Goal: Task Accomplishment & Management: Manage account settings

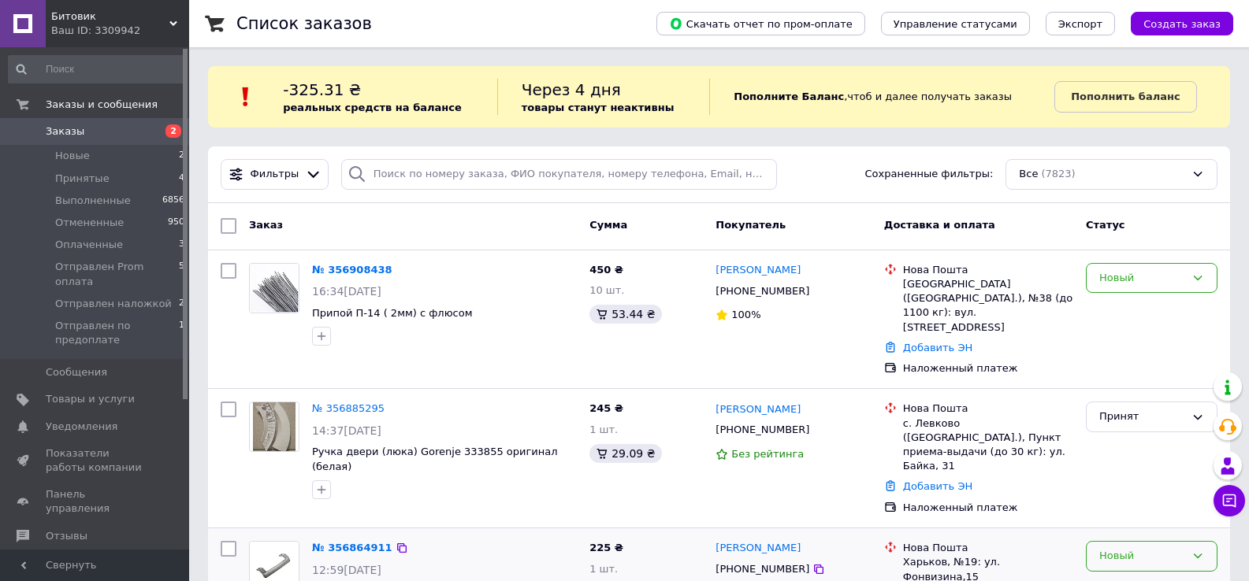
scroll to position [158, 0]
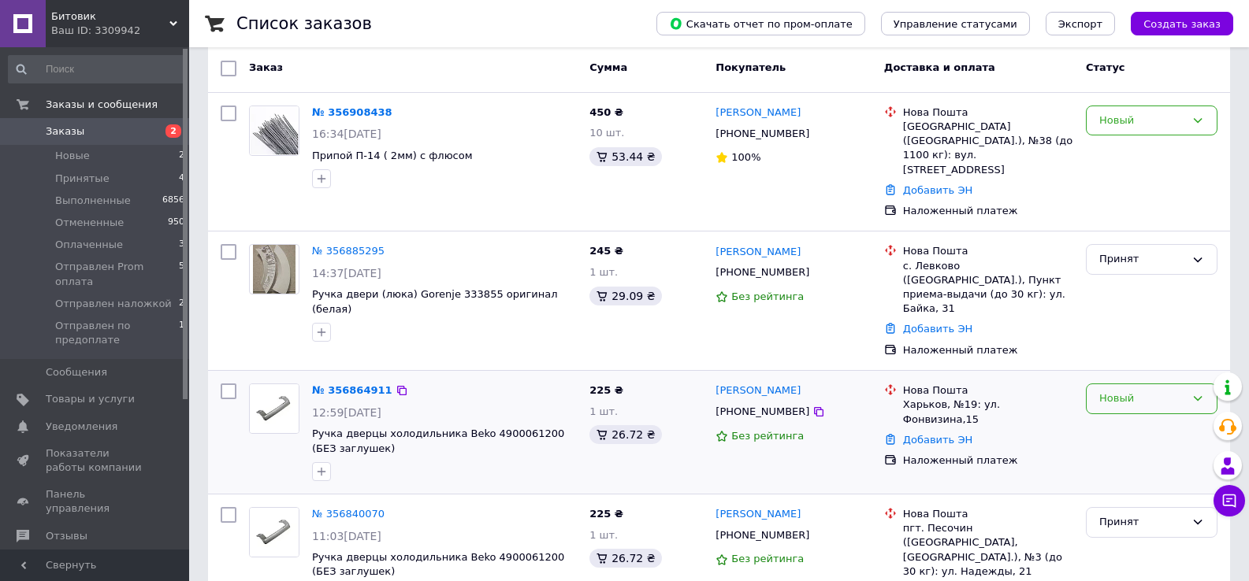
click at [1136, 391] on div "Новый" at bounding box center [1142, 399] width 86 height 17
click at [1128, 418] on li "Принят" at bounding box center [1152, 432] width 130 height 29
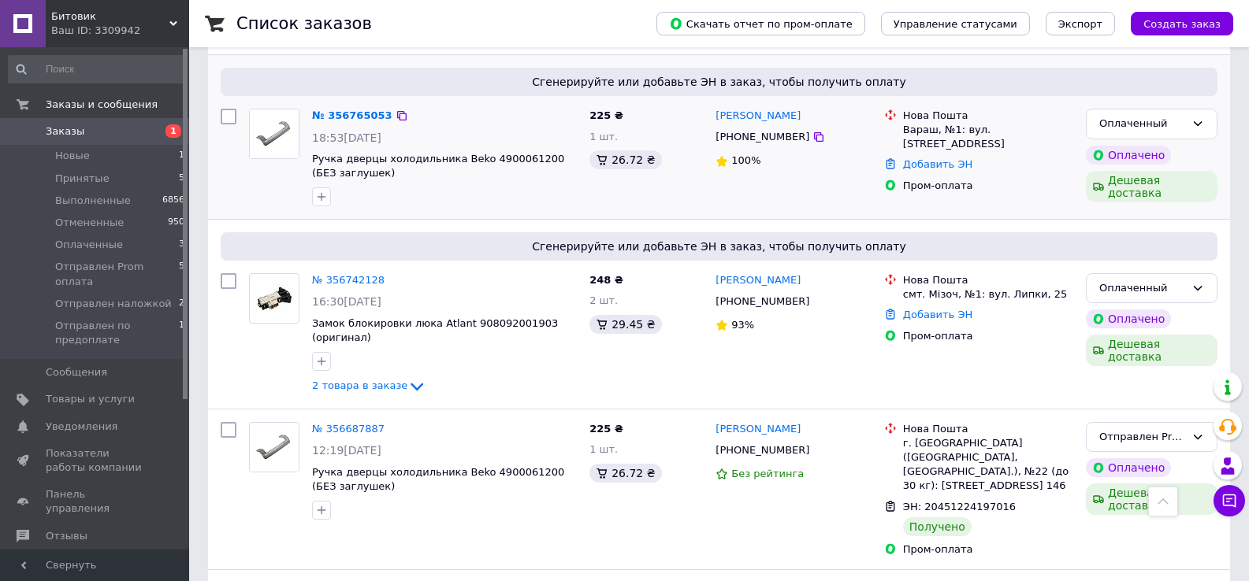
scroll to position [1182, 0]
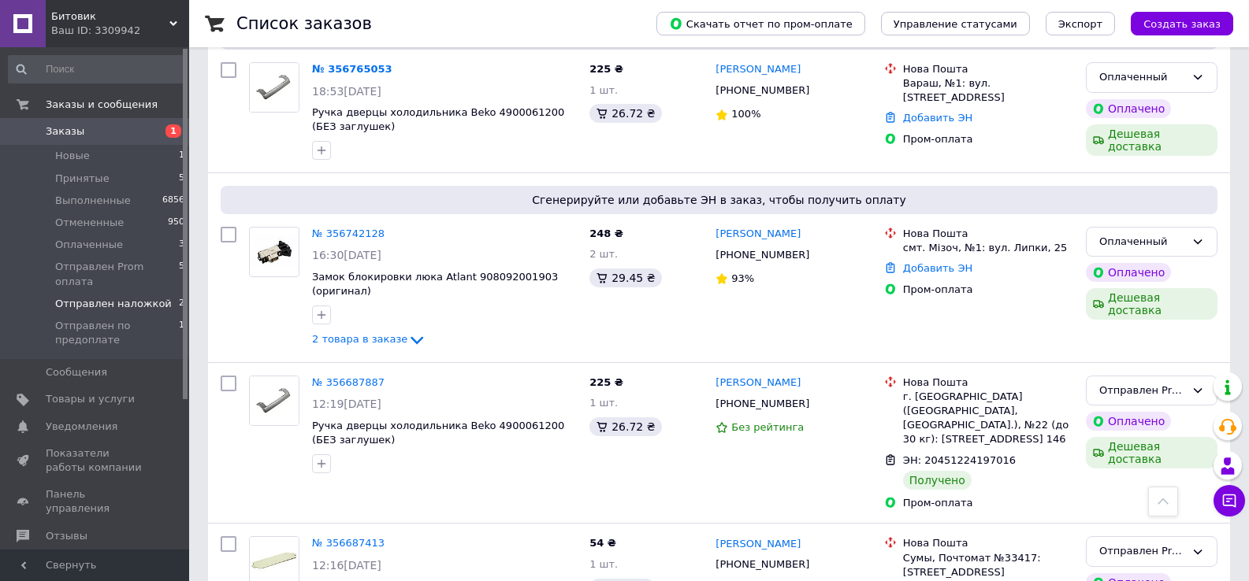
click at [122, 297] on span "Отправлен наложкой" at bounding box center [113, 304] width 117 height 14
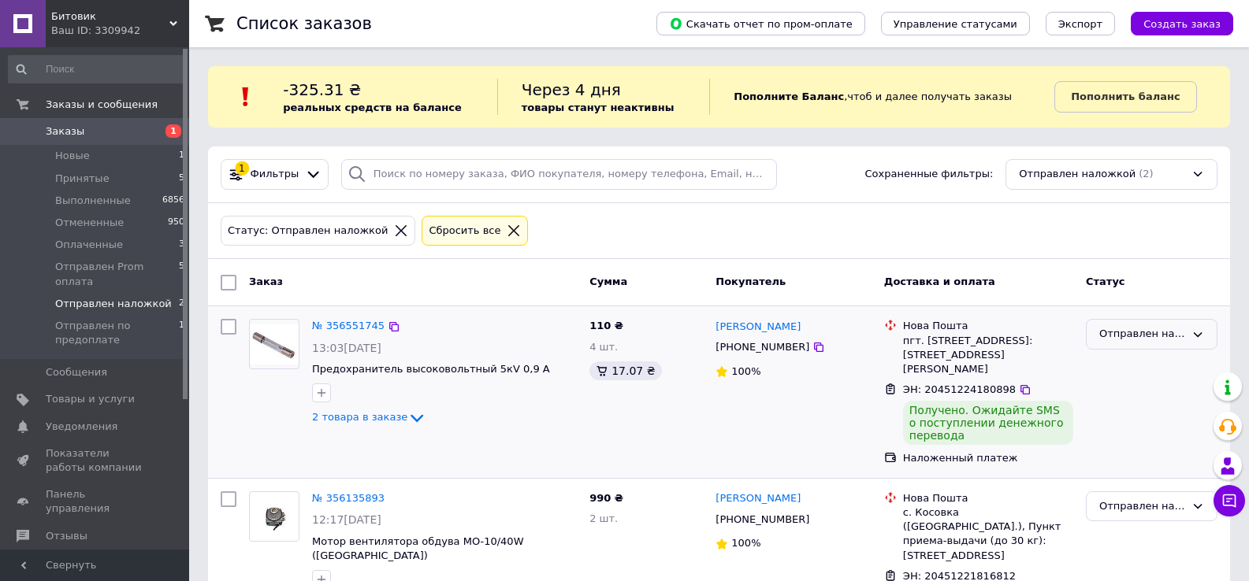
click at [1116, 328] on div "Отправлен наложкой" at bounding box center [1142, 334] width 86 height 17
click at [1123, 396] on li "Выполнен" at bounding box center [1152, 396] width 130 height 29
click at [121, 324] on span "Отправлен по предоплате" at bounding box center [117, 333] width 124 height 28
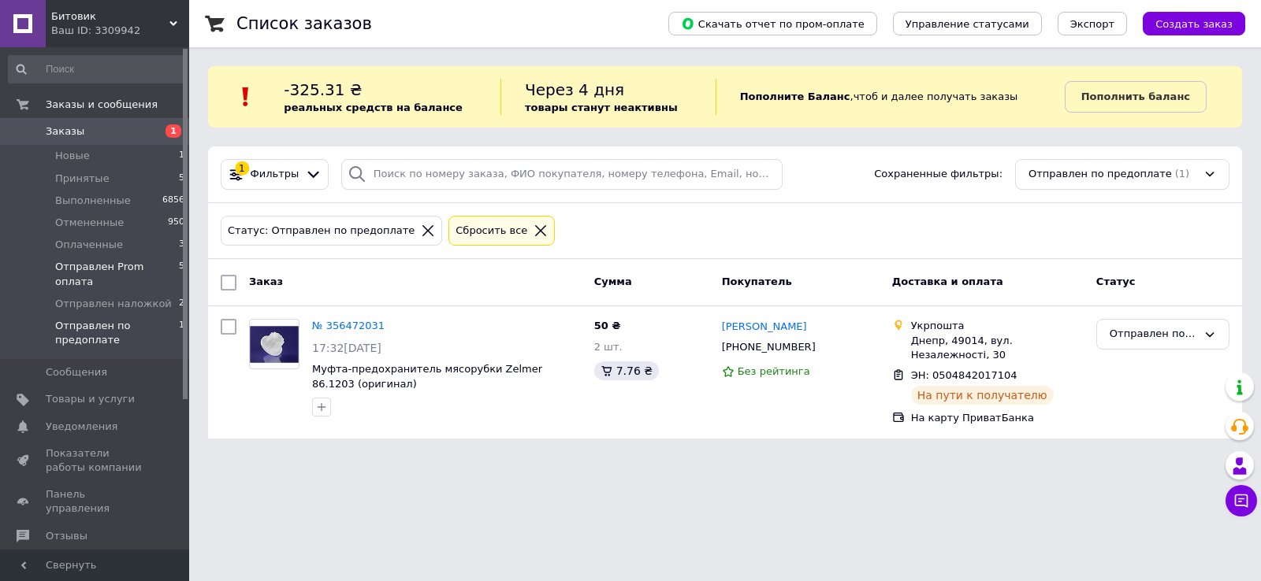
click at [128, 269] on span "Отправлен Prom оплата" at bounding box center [117, 274] width 124 height 28
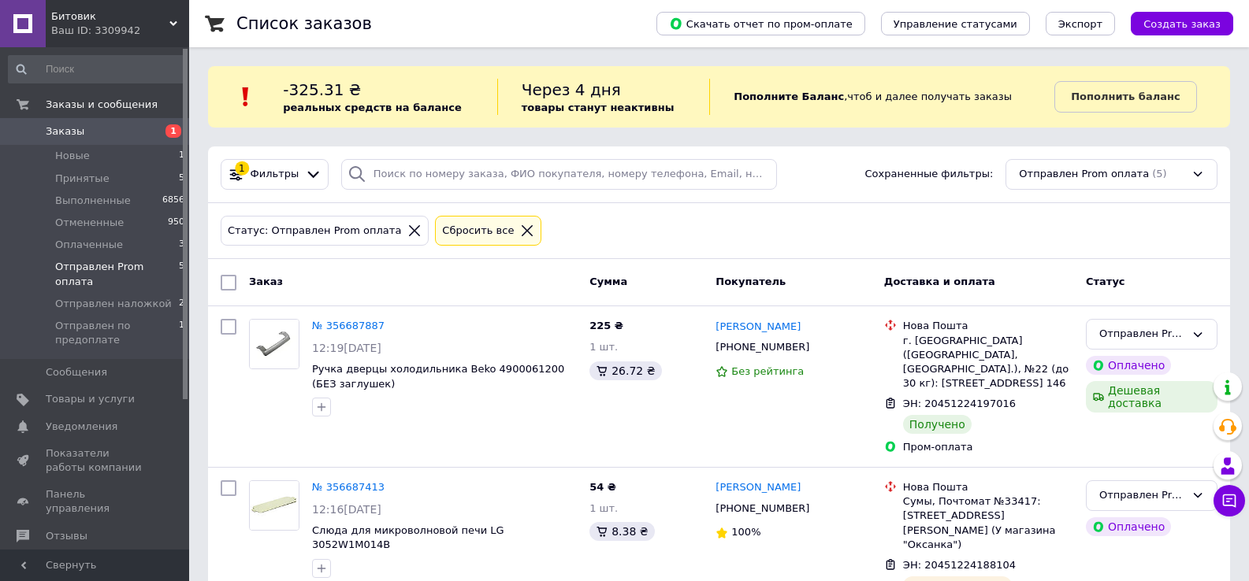
click at [69, 130] on span "Заказы" at bounding box center [65, 131] width 39 height 14
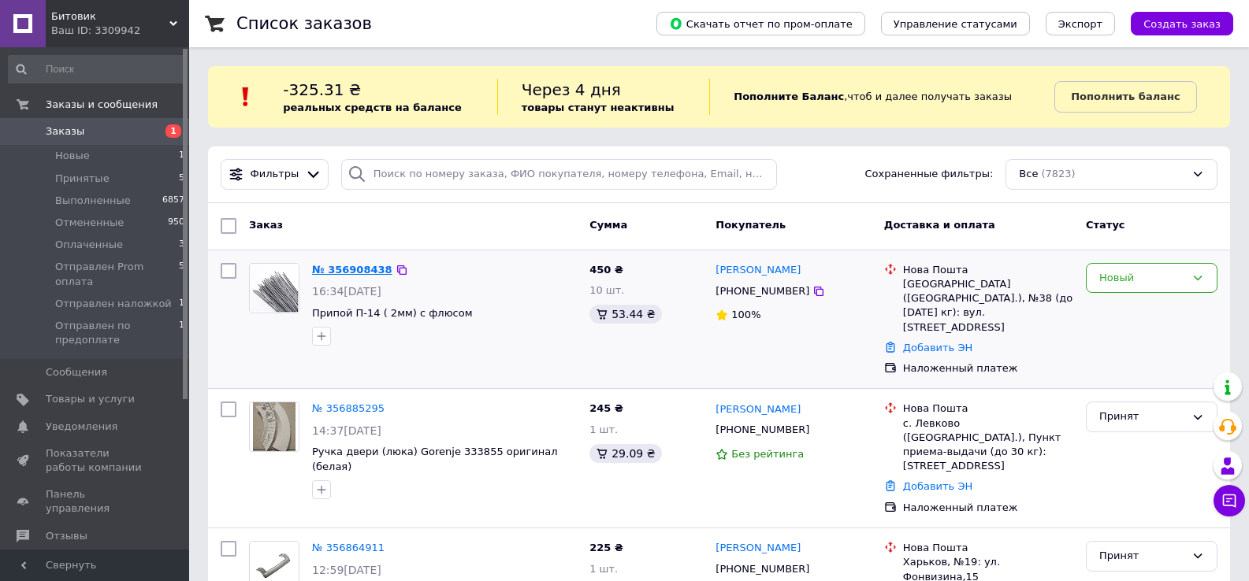
click at [365, 269] on link "№ 356908438" at bounding box center [352, 270] width 80 height 12
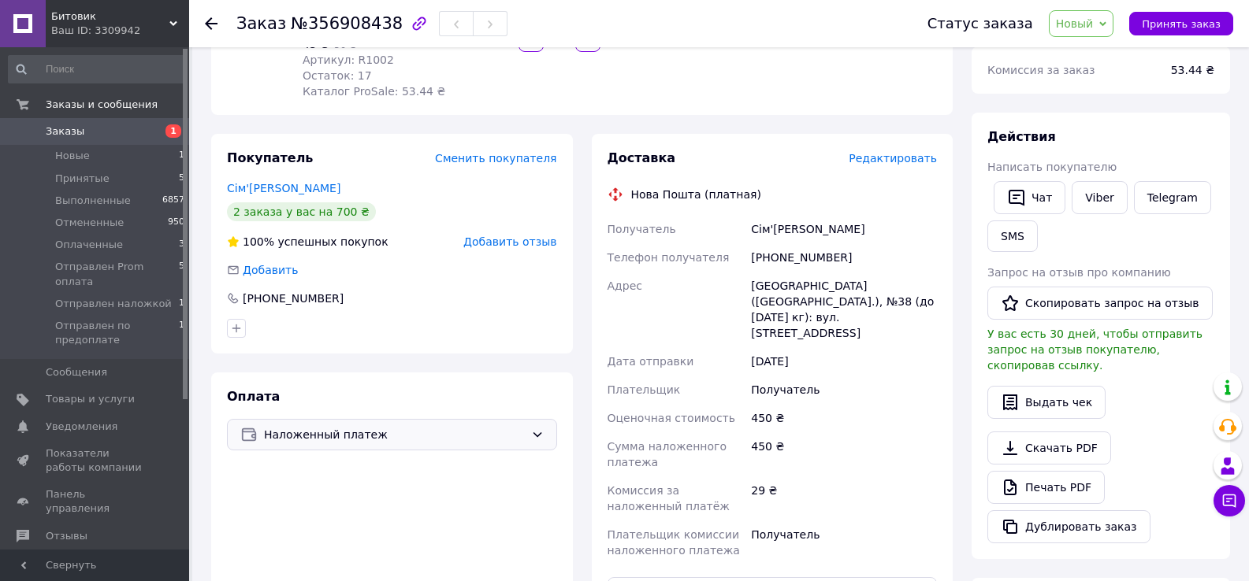
scroll to position [158, 0]
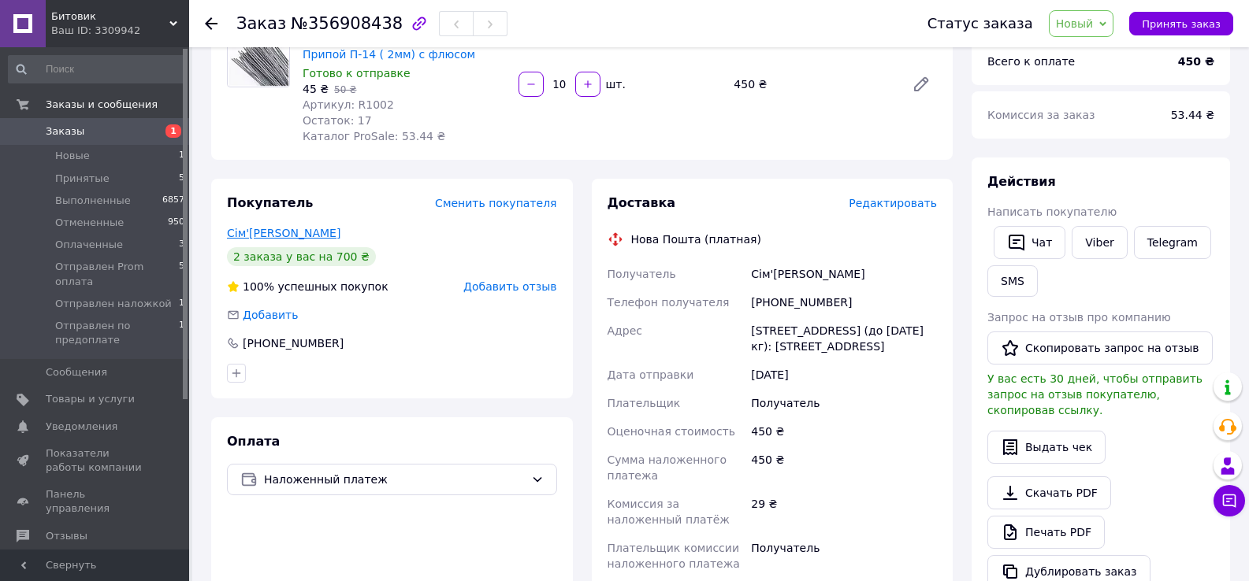
click at [300, 227] on link "Сім'[PERSON_NAME]" at bounding box center [283, 233] width 113 height 13
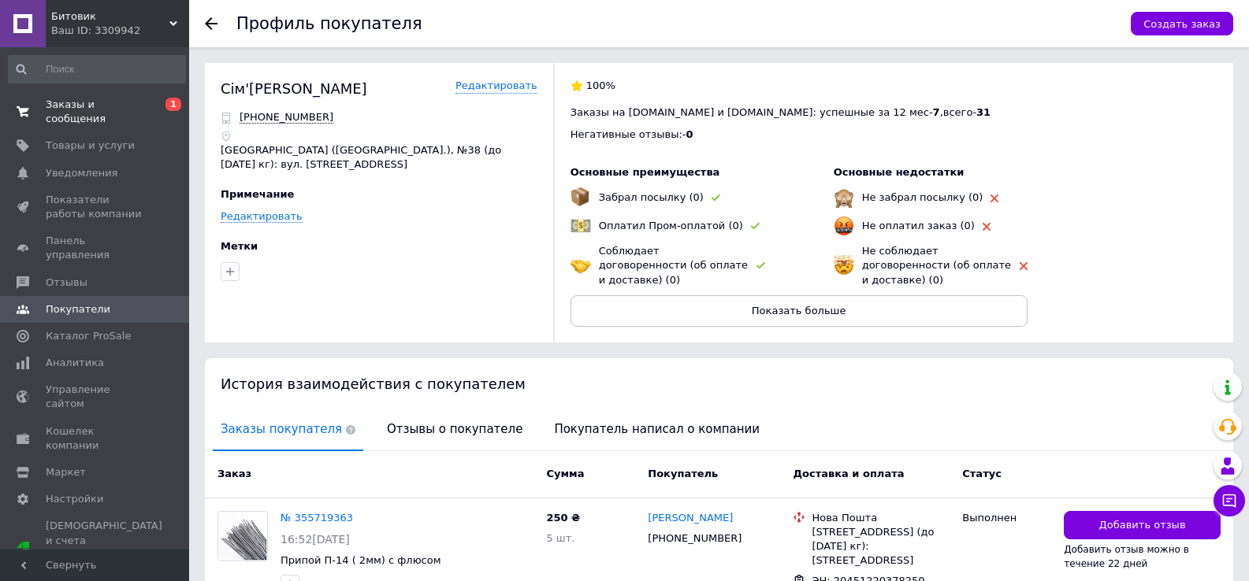
click at [110, 96] on link "Заказы и сообщения 0 1" at bounding box center [97, 111] width 194 height 41
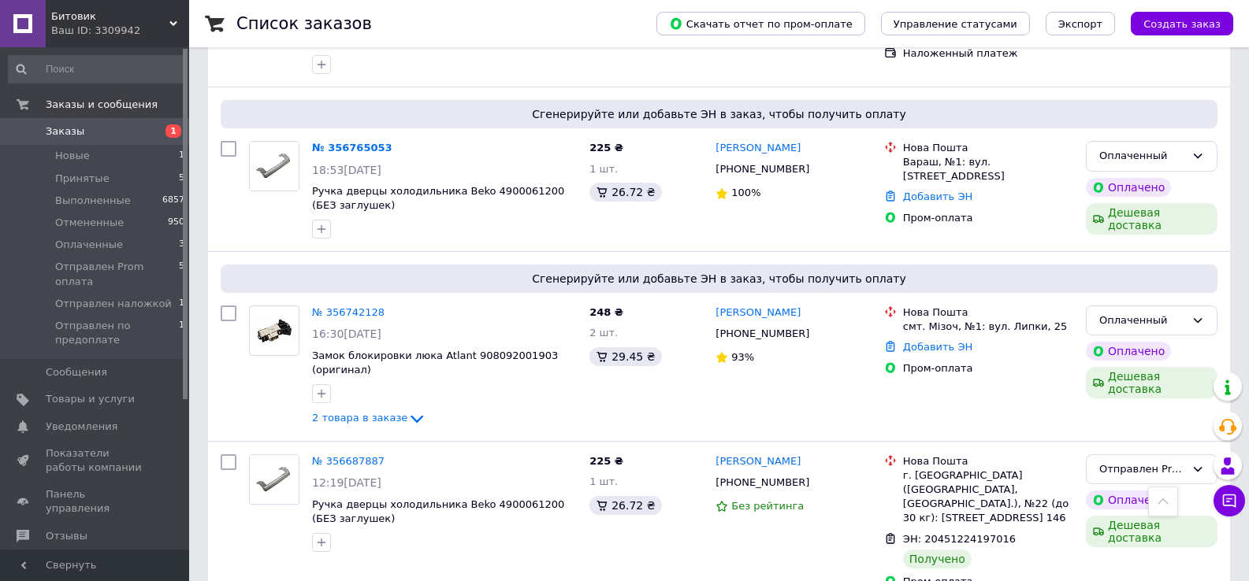
scroll to position [1182, 0]
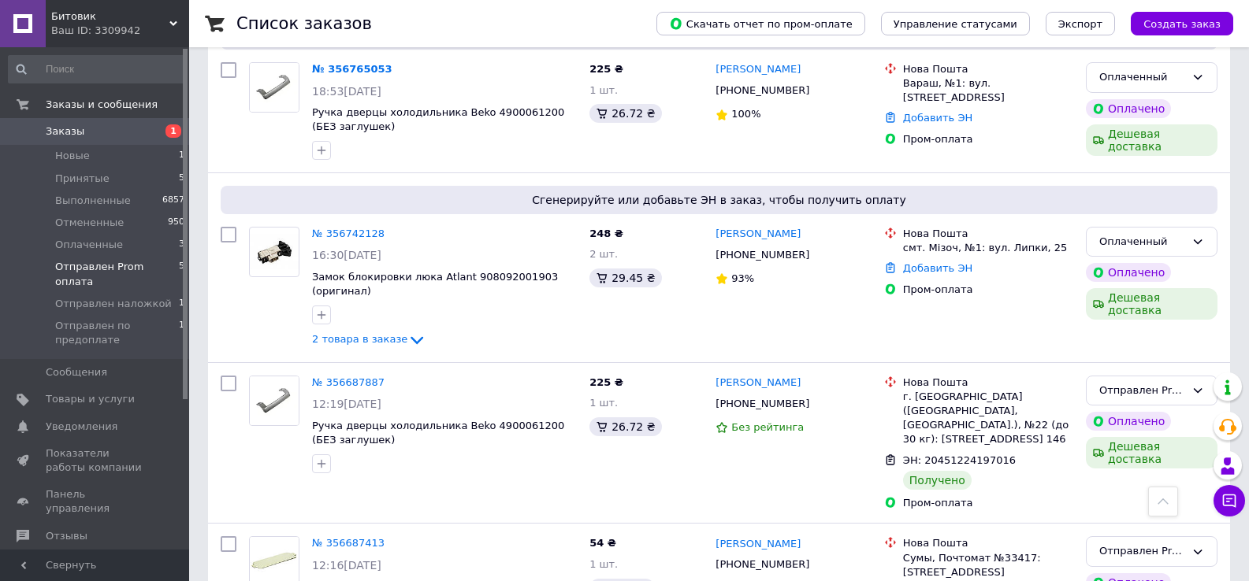
click at [115, 263] on span "Отправлен Prom оплата" at bounding box center [117, 274] width 124 height 28
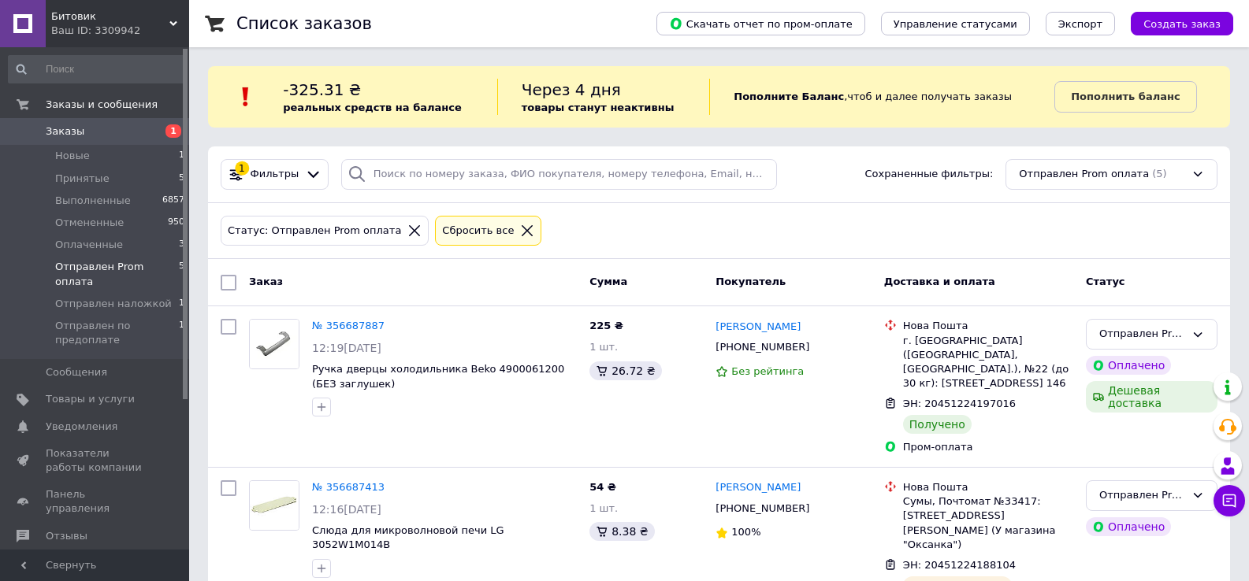
click at [95, 137] on span "Заказы" at bounding box center [96, 131] width 100 height 14
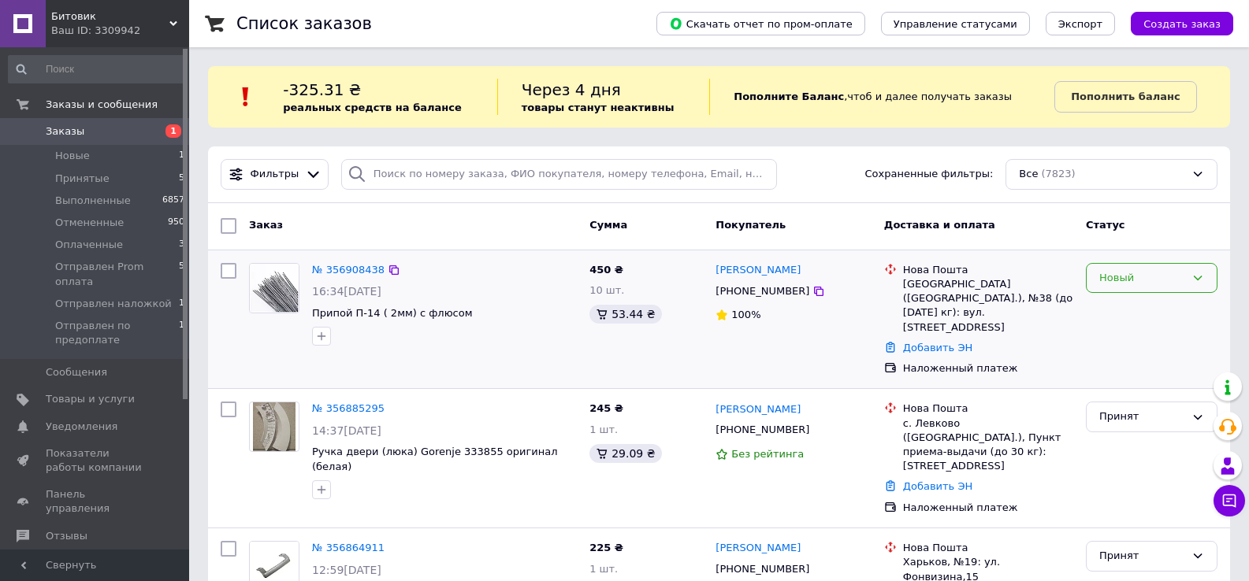
click at [1172, 282] on div "Новый" at bounding box center [1142, 278] width 86 height 17
click at [1143, 314] on li "Принят" at bounding box center [1152, 310] width 130 height 29
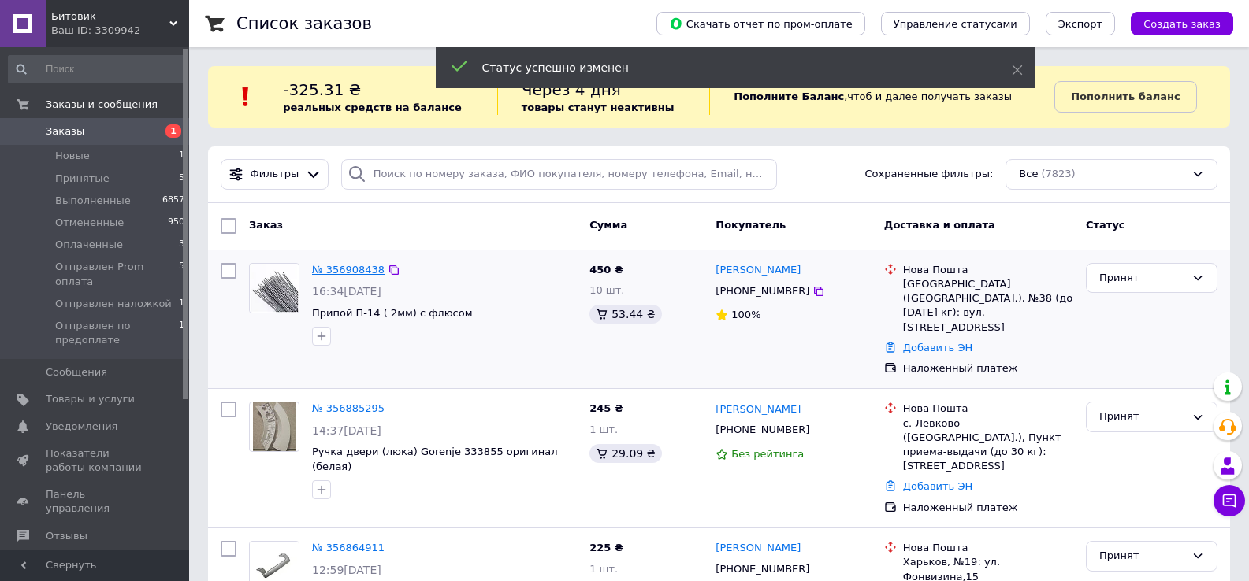
click at [358, 271] on link "№ 356908438" at bounding box center [348, 270] width 72 height 12
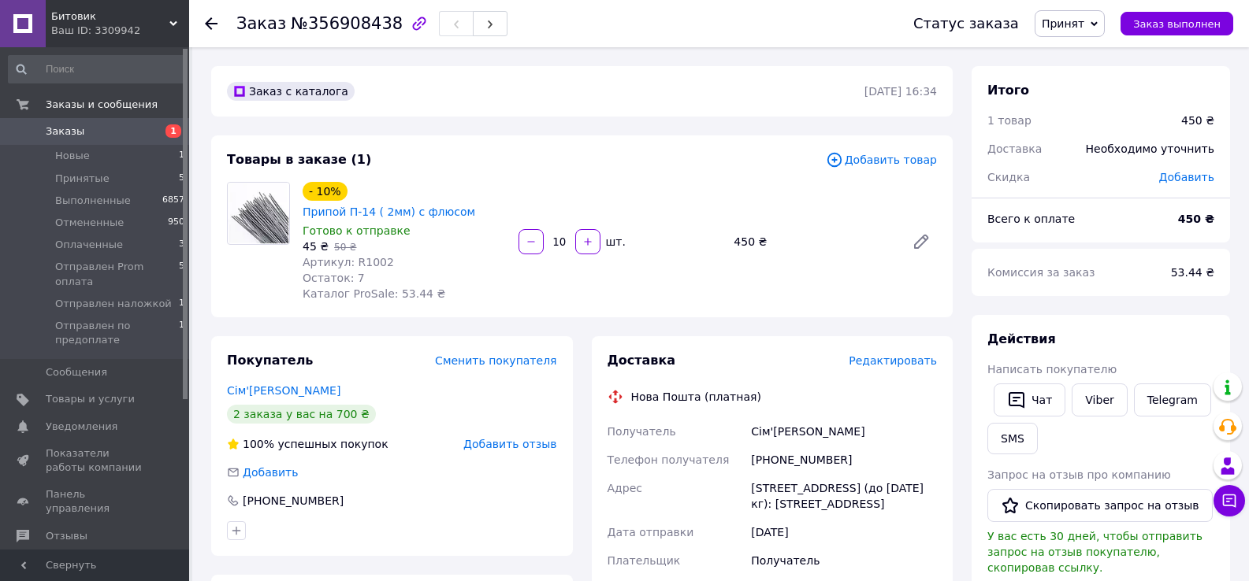
click at [125, 136] on span "Заказы" at bounding box center [96, 131] width 100 height 14
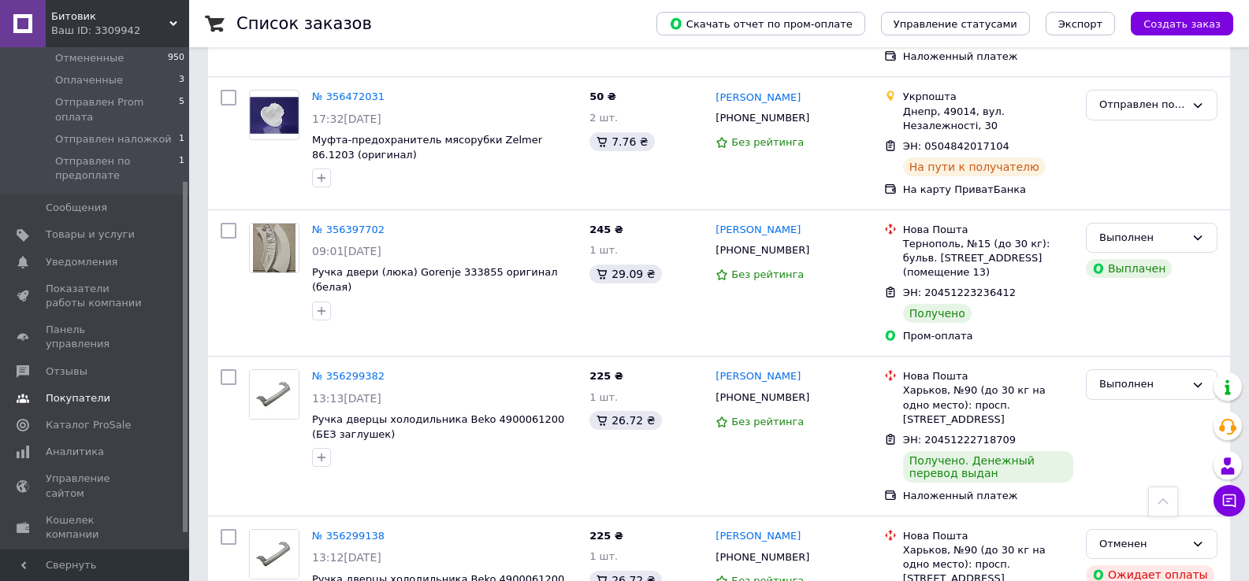
scroll to position [215, 0]
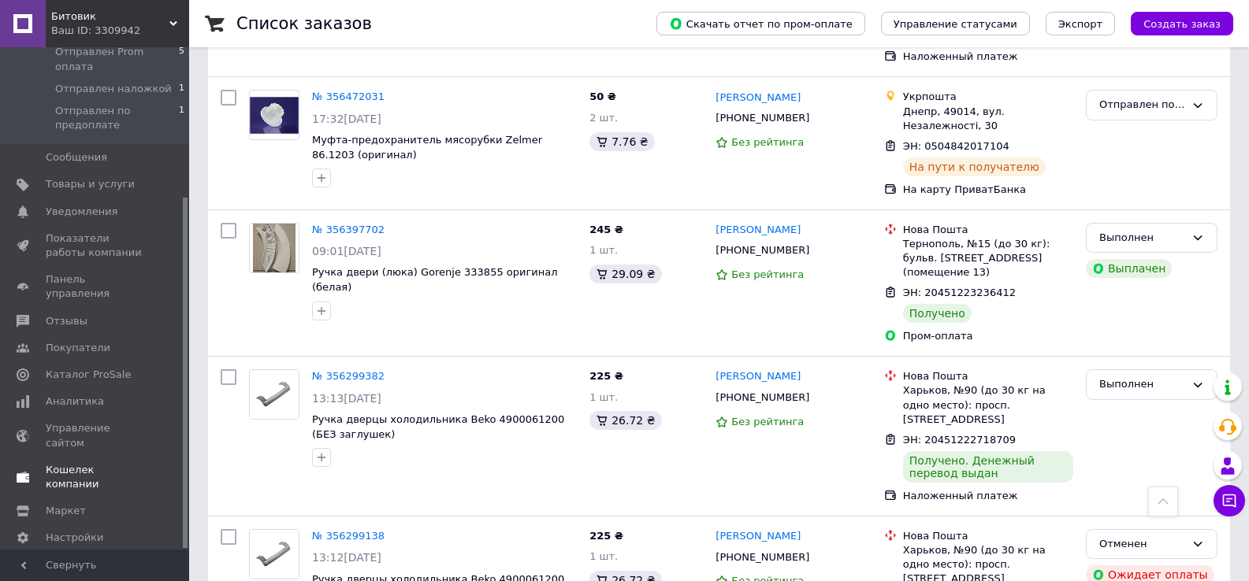
click at [93, 457] on link "Кошелек компании" at bounding box center [97, 477] width 194 height 41
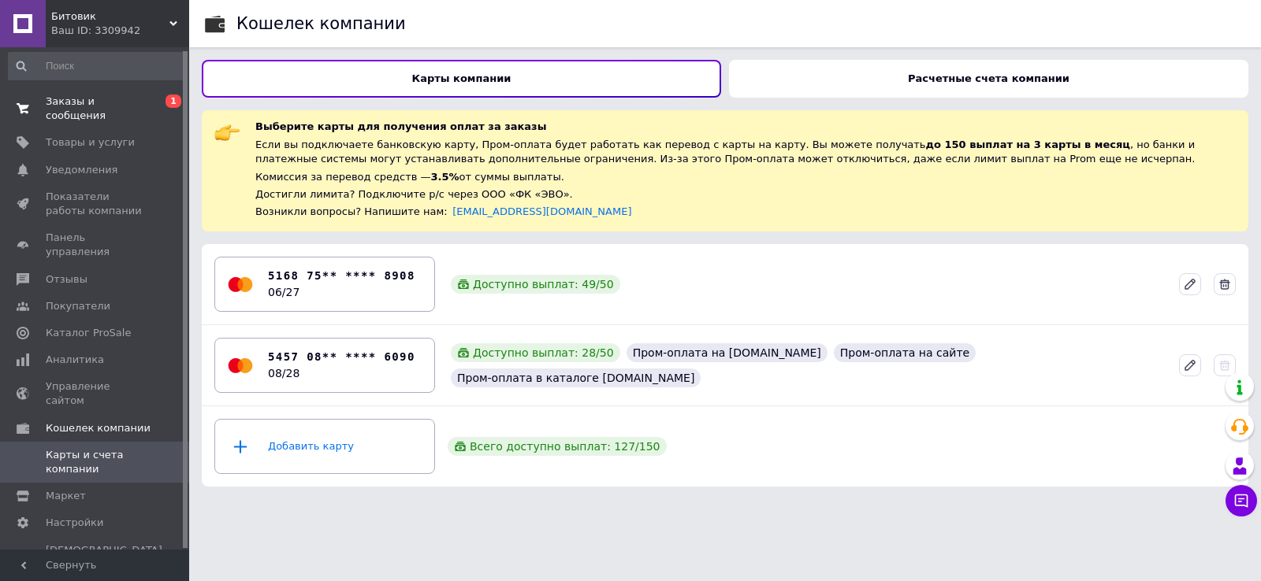
click at [117, 98] on span "Заказы и сообщения" at bounding box center [96, 109] width 100 height 28
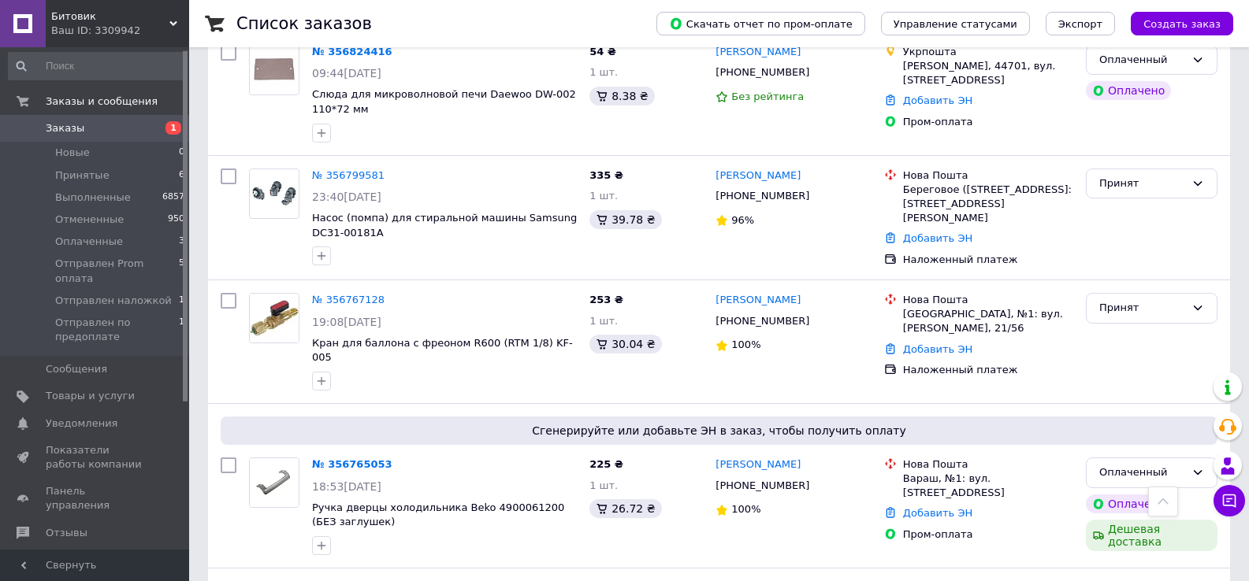
scroll to position [788, 0]
